Goal: Task Accomplishment & Management: Complete application form

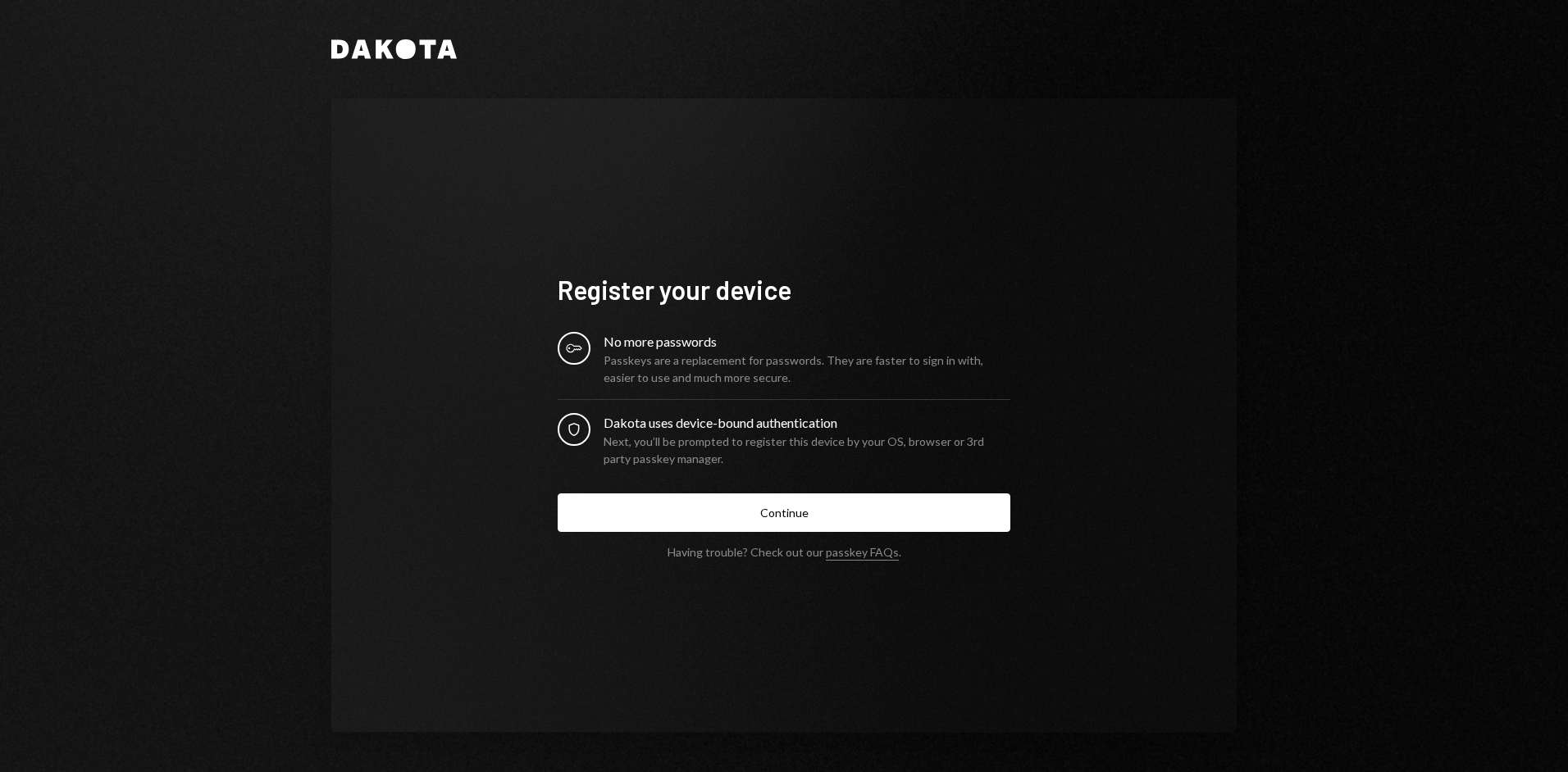
click at [711, 352] on div "Passkeys are a replacement for passwords. They are faster to sign in with, easi…" at bounding box center [807, 369] width 407 height 34
click at [681, 352] on div "Passkeys are a replacement for passwords. They are faster to sign in with, easi…" at bounding box center [807, 369] width 407 height 34
click at [685, 422] on div "Dakota uses device-bound authentication" at bounding box center [807, 423] width 407 height 20
click at [691, 349] on div "No more passwords" at bounding box center [807, 342] width 407 height 20
click at [686, 424] on div "Dakota uses device-bound authentication" at bounding box center [807, 423] width 407 height 20
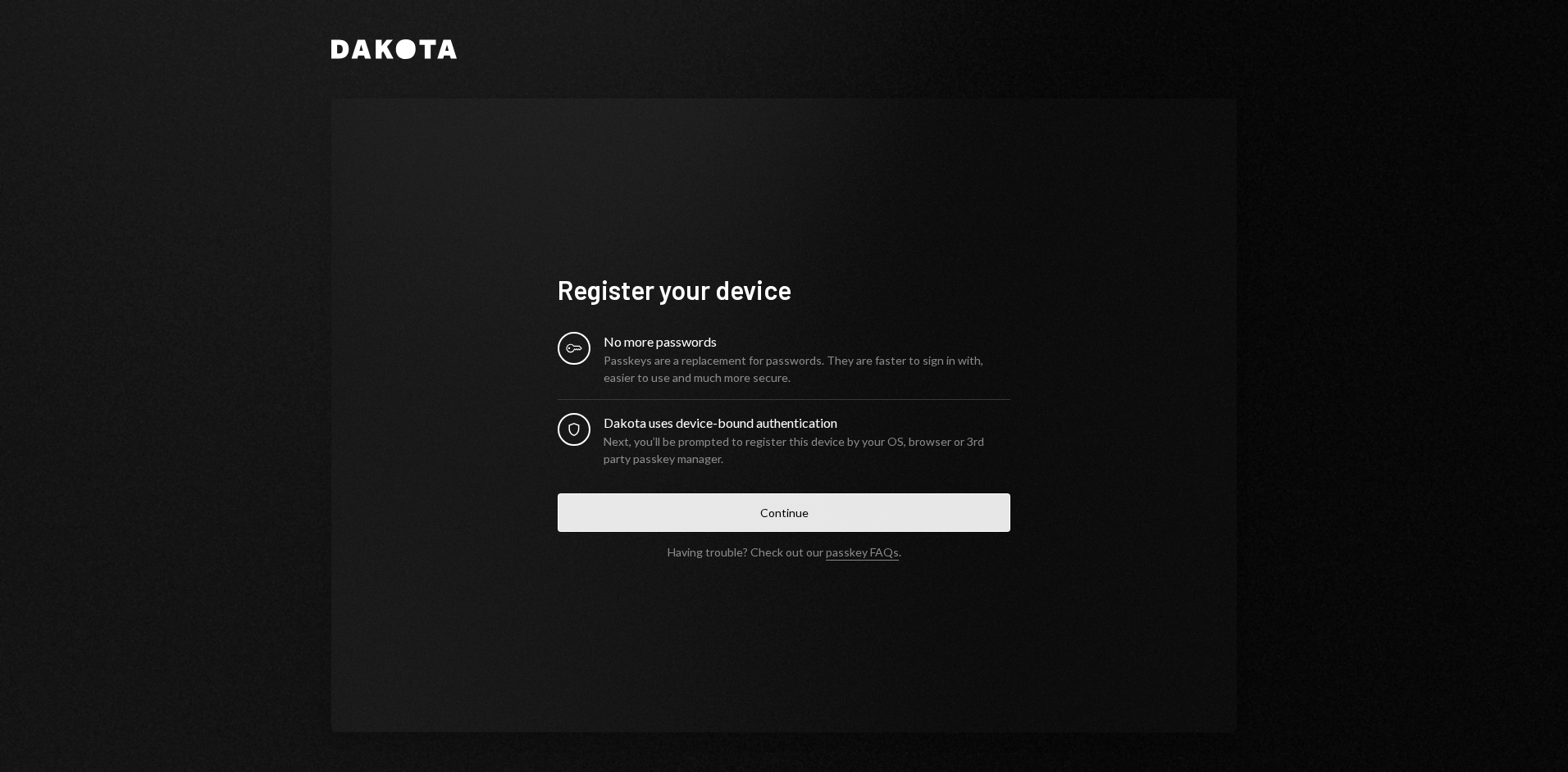
click at [797, 511] on button "Continue" at bounding box center [783, 512] width 452 height 39
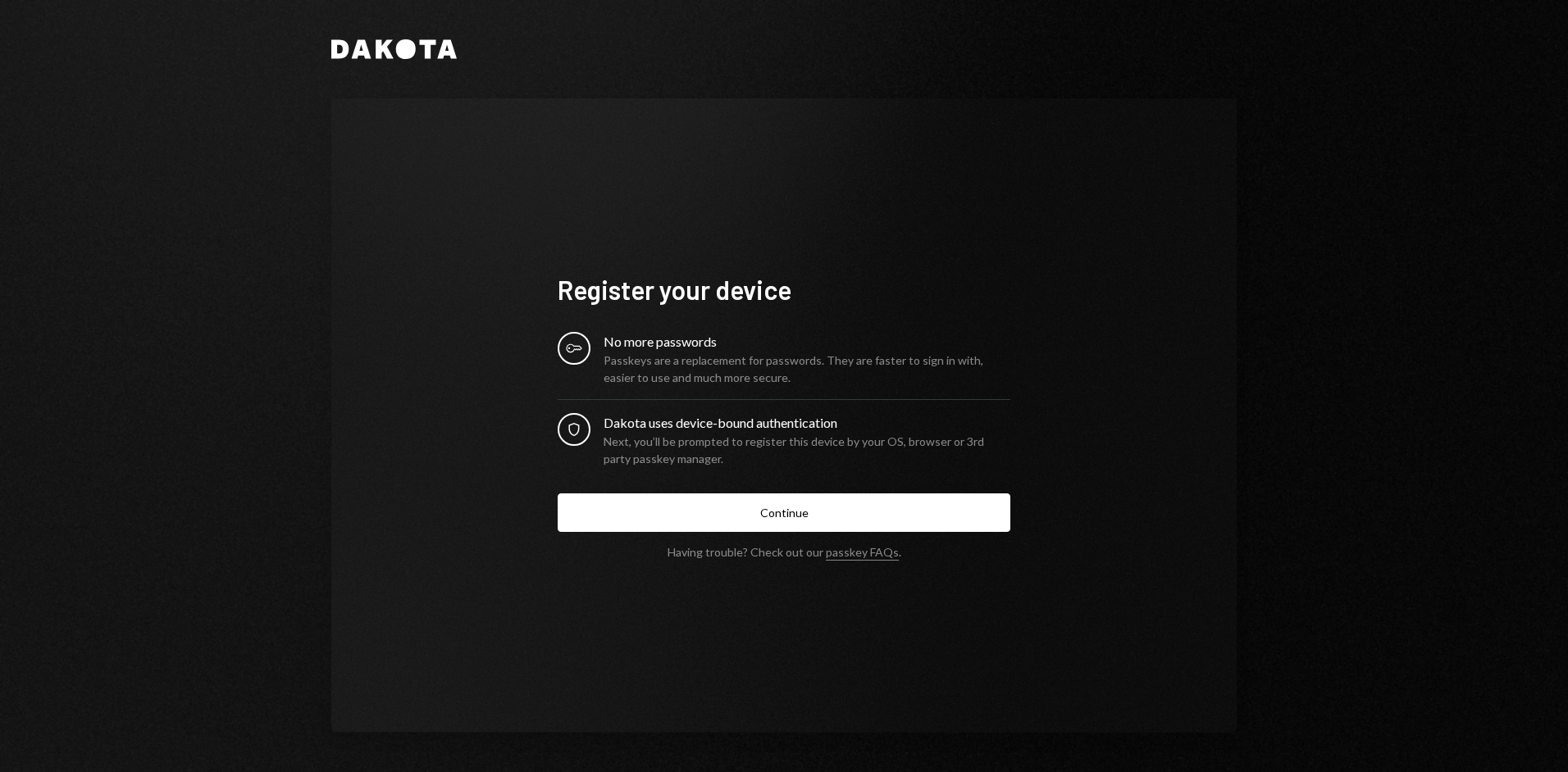
click at [932, 245] on div "Register your device Key No more passwords Passkeys are a replacement for passw…" at bounding box center [783, 416] width 492 height 417
drag, startPoint x: 642, startPoint y: 346, endPoint x: 729, endPoint y: 332, distance: 88.1
click at [729, 332] on div "No more passwords" at bounding box center [807, 342] width 407 height 20
drag, startPoint x: 729, startPoint y: 332, endPoint x: 732, endPoint y: 422, distance: 90.0
click at [732, 422] on div "Dakota uses device-bound authentication" at bounding box center [807, 423] width 407 height 20
